Goal: Check status: Check status

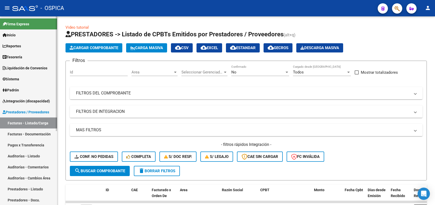
scroll to position [32, 0]
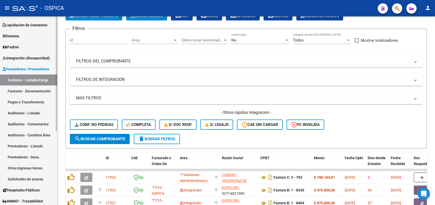
click at [39, 56] on span "Integración (discapacidad)" at bounding box center [26, 58] width 47 height 6
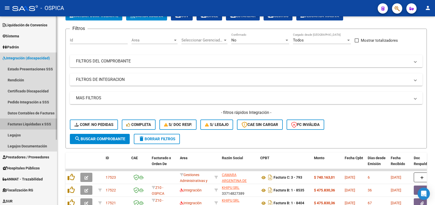
click at [26, 123] on link "Facturas Liquidadas x SSS" at bounding box center [28, 124] width 57 height 11
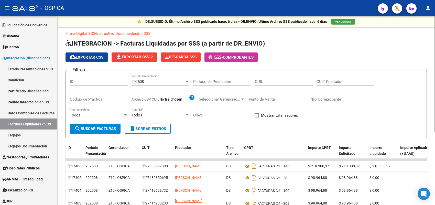
click at [111, 128] on span "search Buscar Facturas" at bounding box center [95, 128] width 41 height 5
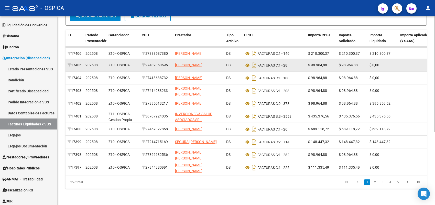
scroll to position [119, 0]
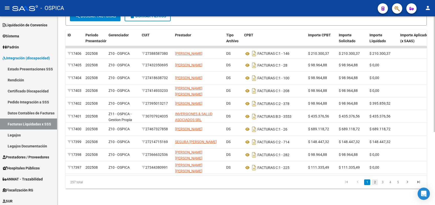
click at [377, 181] on link "2" at bounding box center [375, 182] width 6 height 6
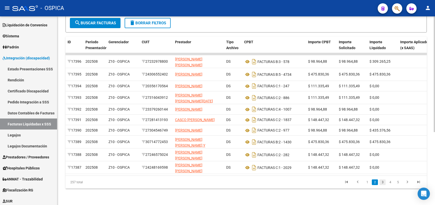
click at [383, 183] on link "3" at bounding box center [383, 182] width 6 height 6
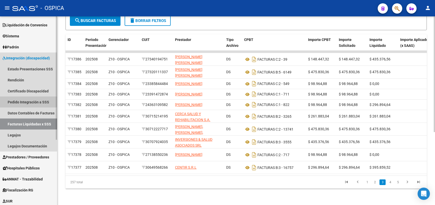
click at [28, 100] on link "Pedido Integración a SSS" at bounding box center [28, 102] width 57 height 11
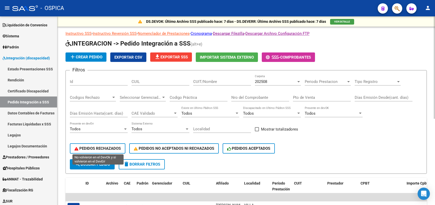
click at [92, 146] on span "PEDIDOS RECHAZADOS" at bounding box center [98, 148] width 46 height 5
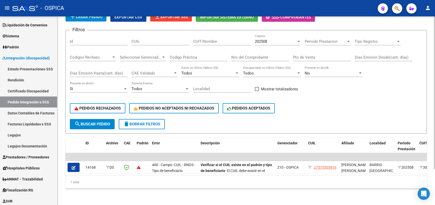
scroll to position [44, 0]
click at [29, 67] on link "Estado Presentaciones SSS" at bounding box center [28, 68] width 57 height 11
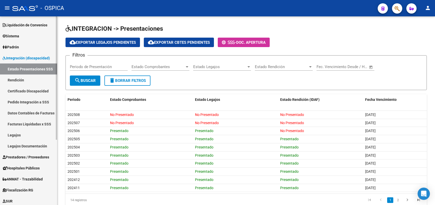
click at [13, 79] on link "Rendición" at bounding box center [28, 80] width 57 height 11
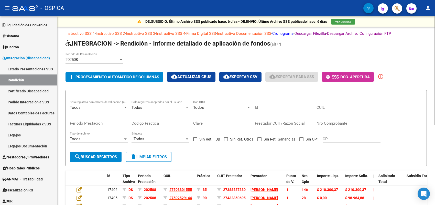
click at [272, 122] on input "Prestador CUIT/Razon Social" at bounding box center [284, 123] width 58 height 5
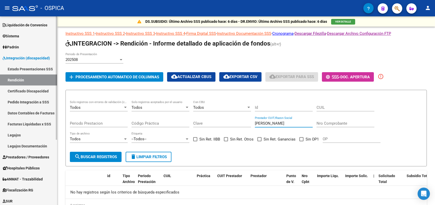
type input "[PERSON_NAME]"
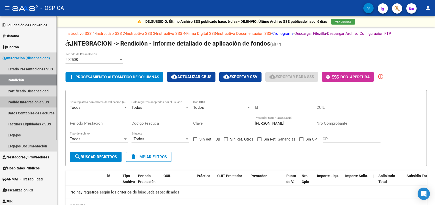
click at [25, 100] on link "Pedido Integración a SSS" at bounding box center [28, 102] width 57 height 11
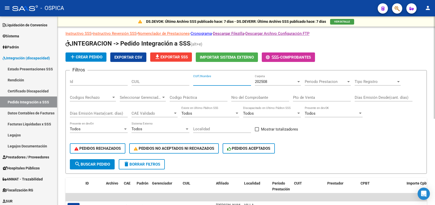
click at [207, 80] on input "CUIT/Nombre" at bounding box center [222, 81] width 58 height 5
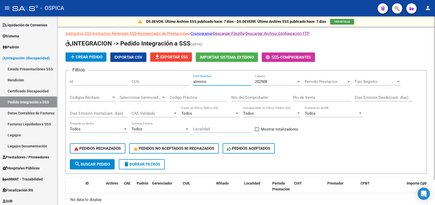
type input "almiron"
click at [80, 161] on mat-icon "search" at bounding box center [78, 164] width 6 height 6
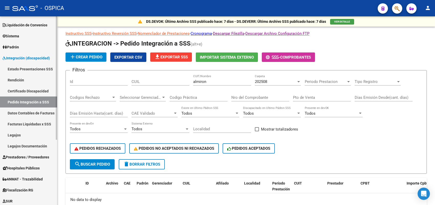
click at [31, 122] on link "Facturas Liquidadas x SSS" at bounding box center [28, 124] width 57 height 11
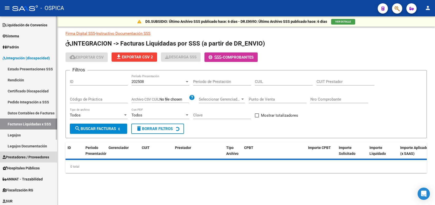
click at [34, 156] on span "Prestadores / Proveedores" at bounding box center [26, 157] width 47 height 6
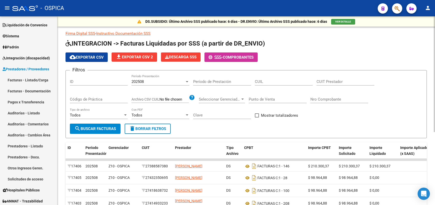
click at [99, 95] on div "Código de Práctica" at bounding box center [99, 97] width 58 height 11
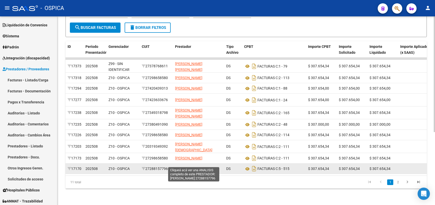
scroll to position [119, 0]
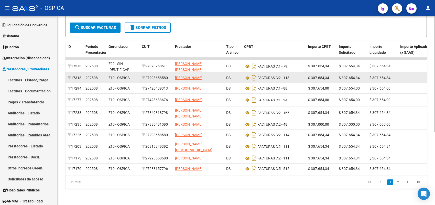
type input "87"
drag, startPoint x: 148, startPoint y: 60, endPoint x: 166, endPoint y: 61, distance: 17.5
click at [169, 75] on div "27298658580" at bounding box center [156, 78] width 29 height 6
copy div "27298658580"
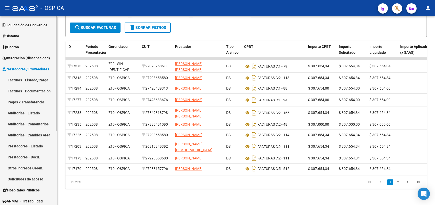
click at [31, 77] on link "Facturas - Listado/Carga" at bounding box center [28, 80] width 57 height 11
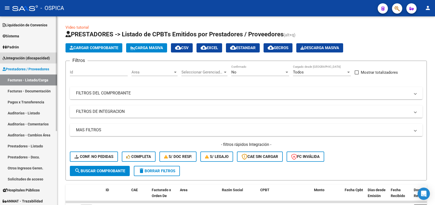
click at [27, 55] on span "Integración (discapacidad)" at bounding box center [26, 58] width 47 height 6
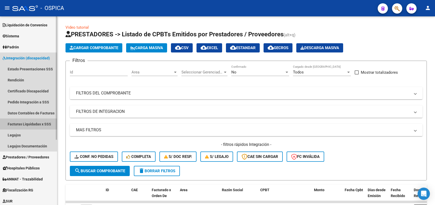
click at [16, 124] on link "Facturas Liquidadas x SSS" at bounding box center [28, 124] width 57 height 11
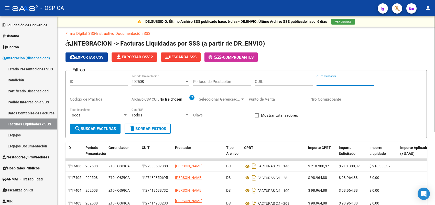
click at [345, 81] on input "CUIT Prestador" at bounding box center [346, 81] width 58 height 5
paste input "27-29865858-0"
type input "27-29865858-0"
click at [97, 127] on span "search Buscar Facturas" at bounding box center [95, 128] width 41 height 5
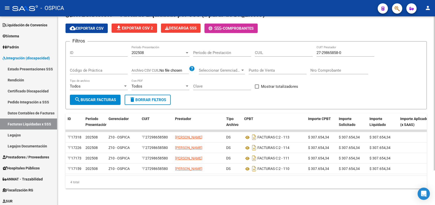
scroll to position [42, 0]
click at [187, 51] on div at bounding box center [187, 53] width 5 height 4
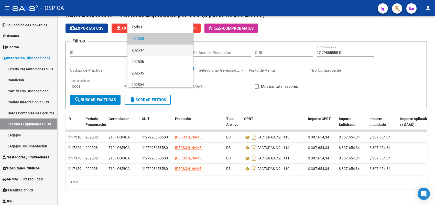
click at [144, 49] on span "202507" at bounding box center [161, 51] width 58 height 12
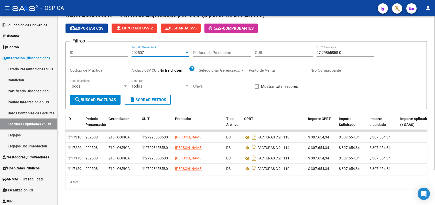
click at [108, 98] on span "search Buscar Facturas" at bounding box center [95, 100] width 41 height 5
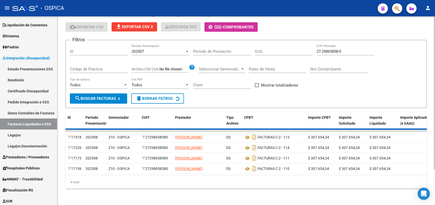
scroll to position [0, 0]
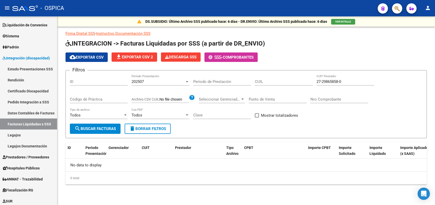
click at [187, 80] on div at bounding box center [187, 82] width 5 height 4
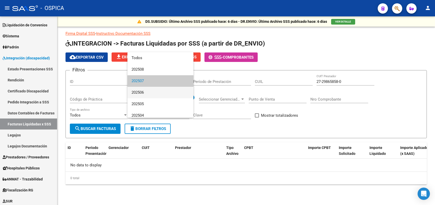
click at [155, 93] on span "202506" at bounding box center [161, 93] width 58 height 12
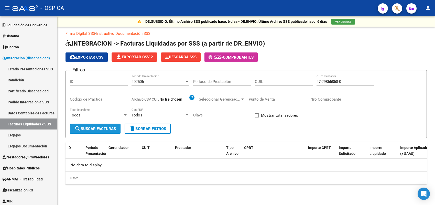
click at [106, 127] on span "search Buscar Facturas" at bounding box center [95, 128] width 41 height 5
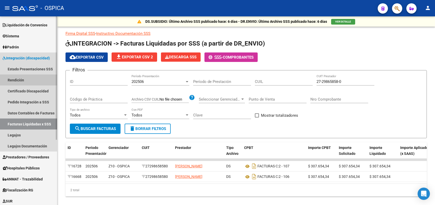
click at [12, 79] on link "Rendición" at bounding box center [28, 80] width 57 height 11
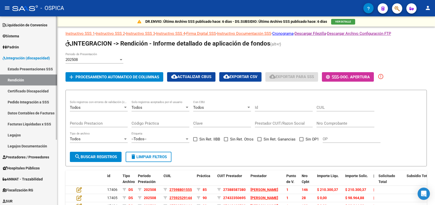
click at [20, 122] on link "Facturas Liquidadas x SSS" at bounding box center [28, 124] width 57 height 11
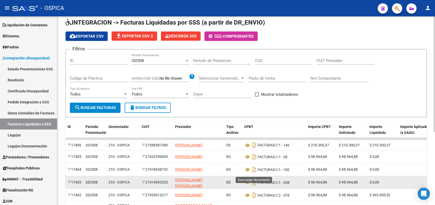
scroll to position [32, 0]
